Goal: Information Seeking & Learning: Check status

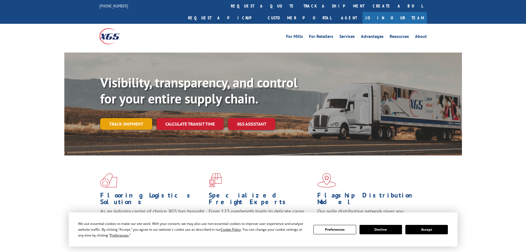
click at [125, 118] on link "Track shipment" at bounding box center [126, 124] width 52 height 12
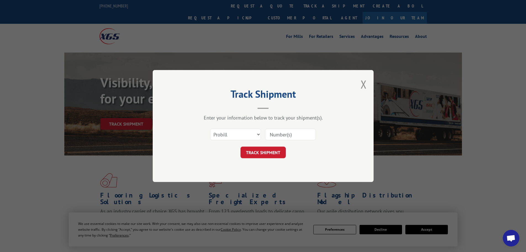
paste input "15472378"
type input "15472378"
click at [249, 133] on select "Select category... Probill BOL PO" at bounding box center [235, 134] width 51 height 12
click at [273, 145] on form "Select category... Probill BOL PO 15472378 TRACK SHIPMENT" at bounding box center [263, 141] width 166 height 33
click at [274, 154] on button "TRACK SHIPMENT" at bounding box center [262, 152] width 45 height 12
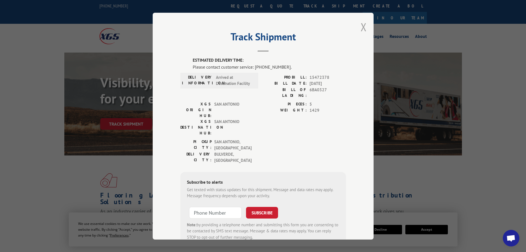
drag, startPoint x: 368, startPoint y: 30, endPoint x: 363, endPoint y: 28, distance: 4.9
click at [365, 29] on div "Track Shipment ESTIMATED DELIVERY TIME: Please contact customer service: [PHONE…" at bounding box center [263, 126] width 221 height 226
click at [363, 28] on button "Close modal" at bounding box center [364, 27] width 6 height 15
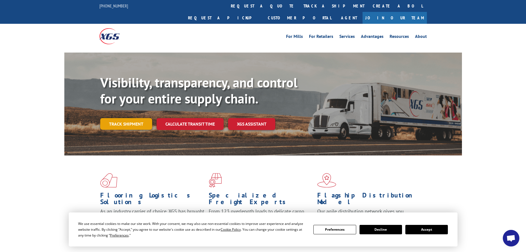
click at [130, 118] on link "Track shipment" at bounding box center [126, 124] width 52 height 12
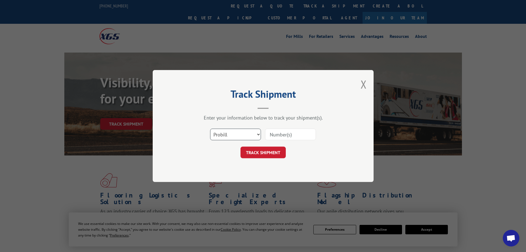
click at [221, 129] on select "Select category... Probill BOL PO" at bounding box center [235, 134] width 51 height 12
select select "po"
click at [210, 128] on select "Select category... Probill BOL PO" at bounding box center [235, 134] width 51 height 12
paste input "89523575"
type input "89523575"
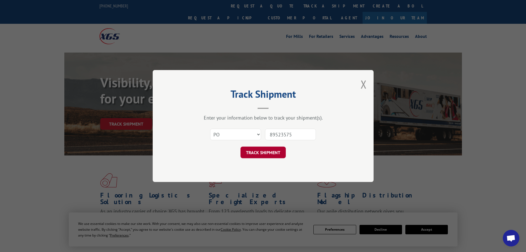
click at [270, 155] on button "TRACK SHIPMENT" at bounding box center [262, 152] width 45 height 12
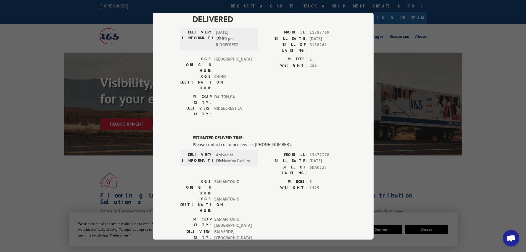
scroll to position [169, 0]
